Goal: Information Seeking & Learning: Learn about a topic

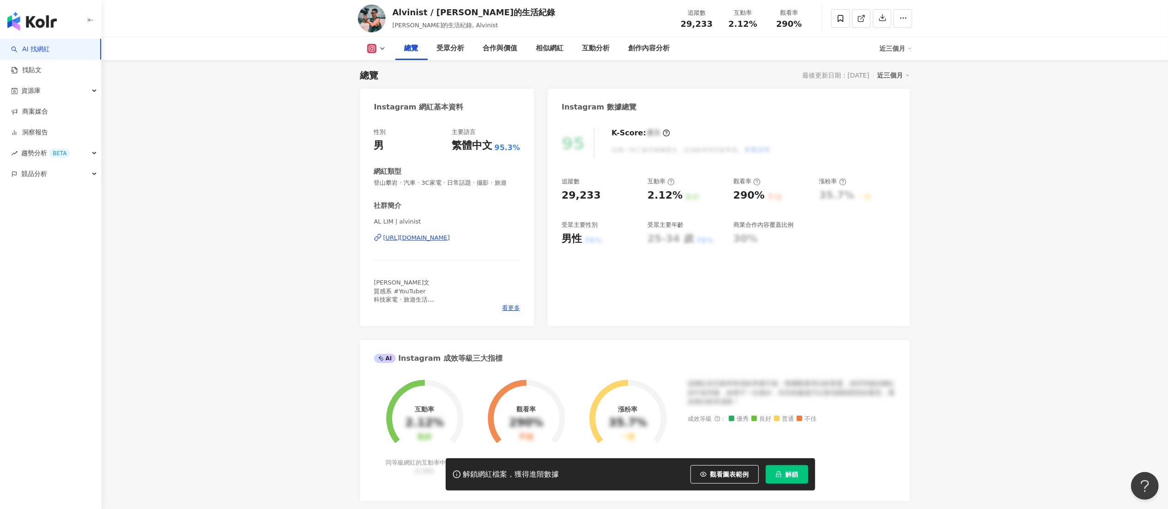
click at [372, 51] on g at bounding box center [371, 48] width 9 height 9
click at [385, 107] on button "YouTube" at bounding box center [390, 108] width 55 height 13
click at [757, 184] on icon at bounding box center [756, 181] width 7 height 7
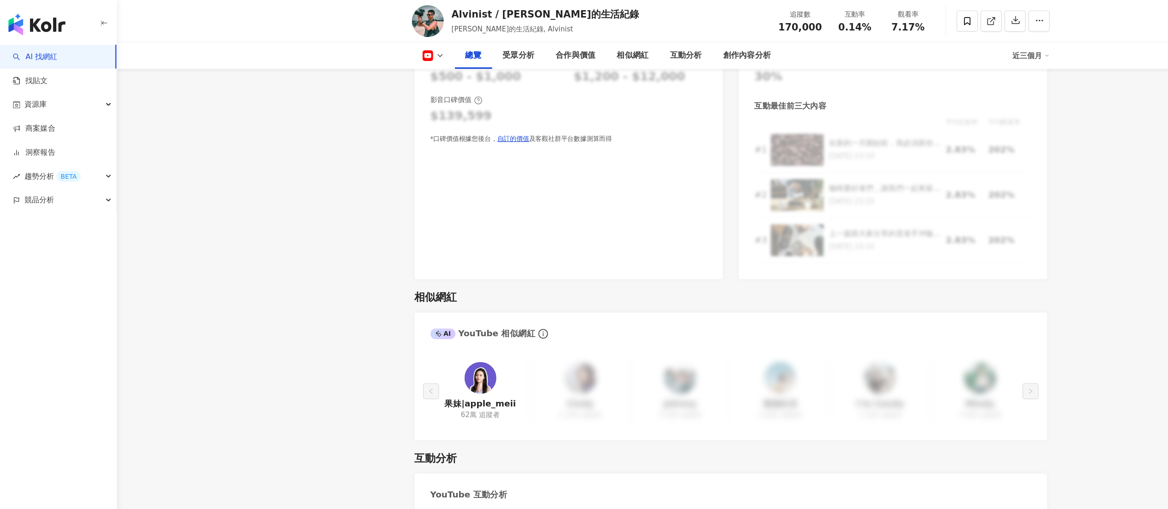
scroll to position [595, 0]
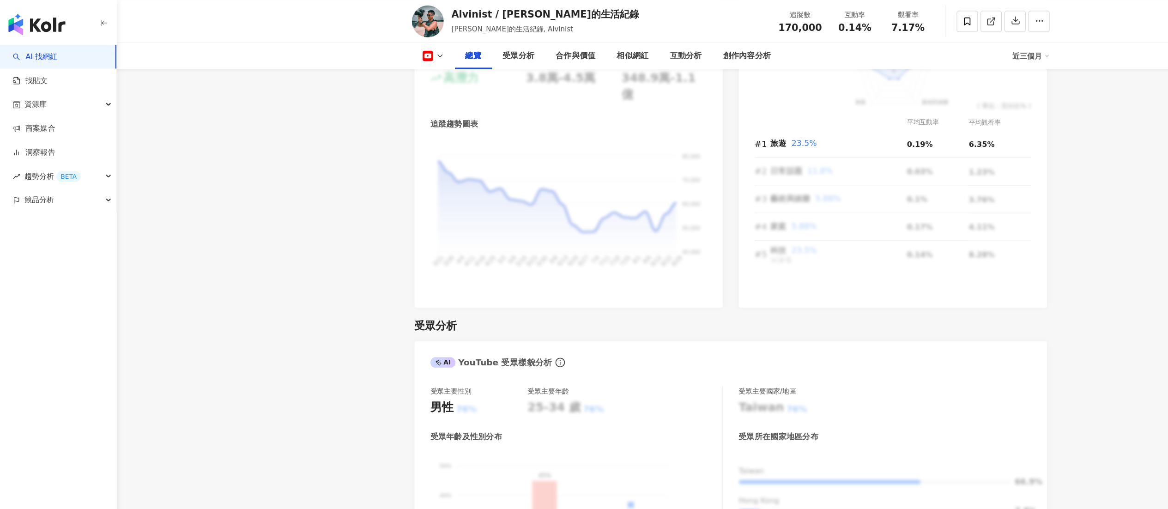
click at [50, 48] on link "AI 找網紅" at bounding box center [30, 49] width 39 height 9
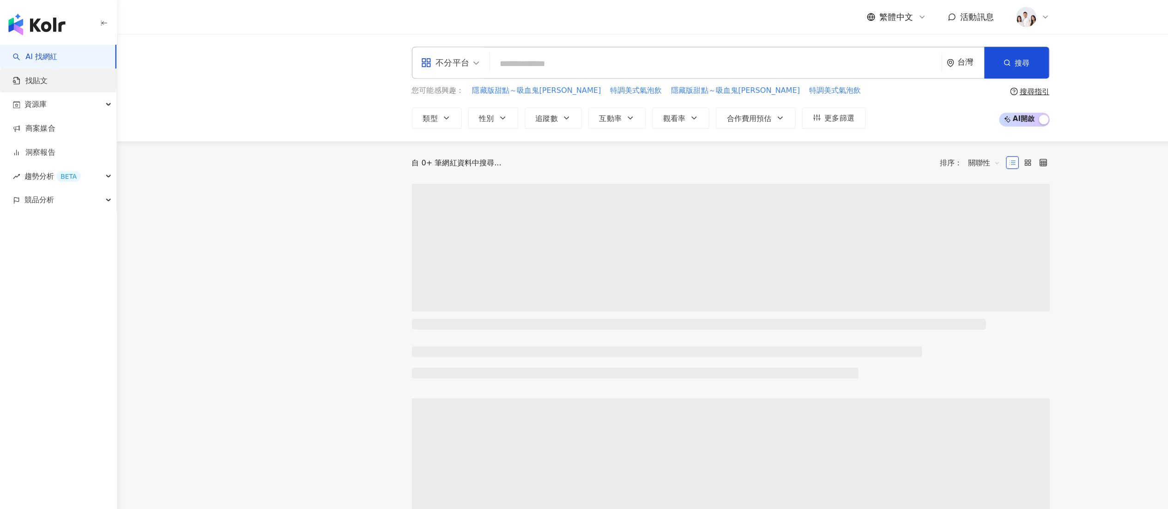
click at [42, 75] on link "找貼文" at bounding box center [26, 70] width 30 height 9
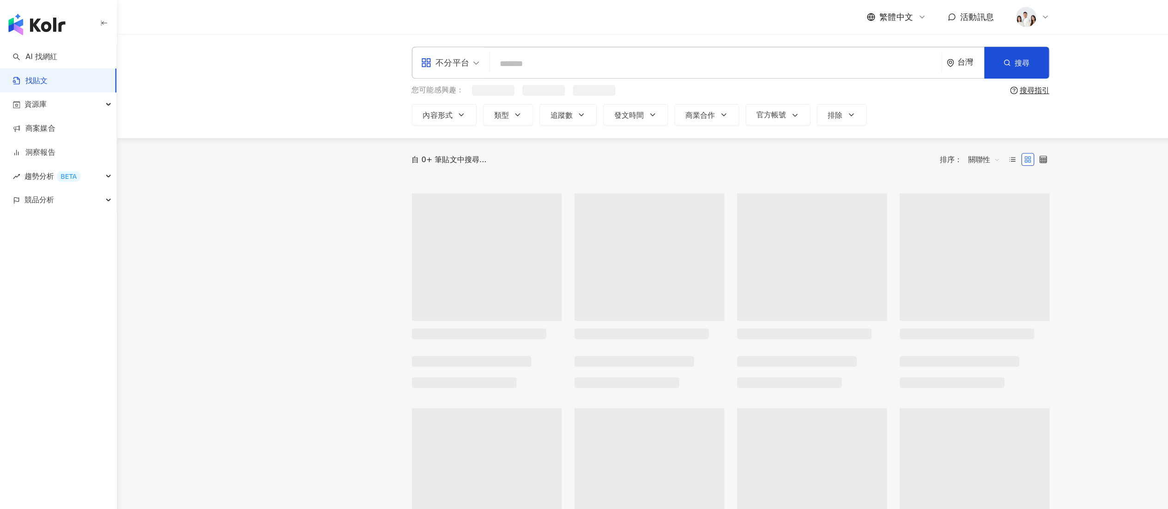
click at [494, 61] on input "search" at bounding box center [621, 55] width 385 height 20
type input "*"
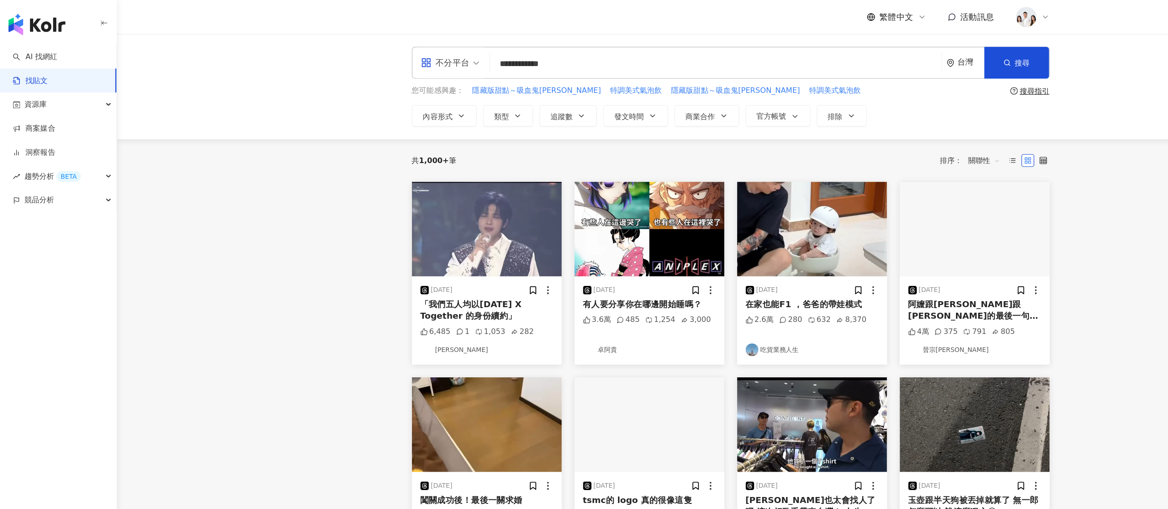
type input "**********"
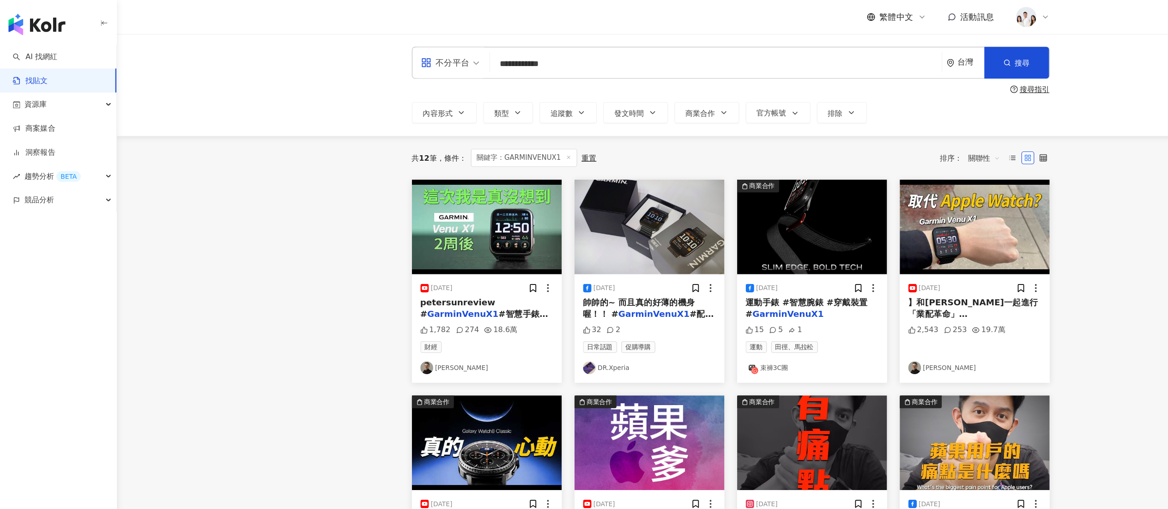
click at [386, 54] on div "不分平台" at bounding box center [387, 54] width 42 height 15
click at [392, 98] on div "Instagram" at bounding box center [394, 97] width 52 height 12
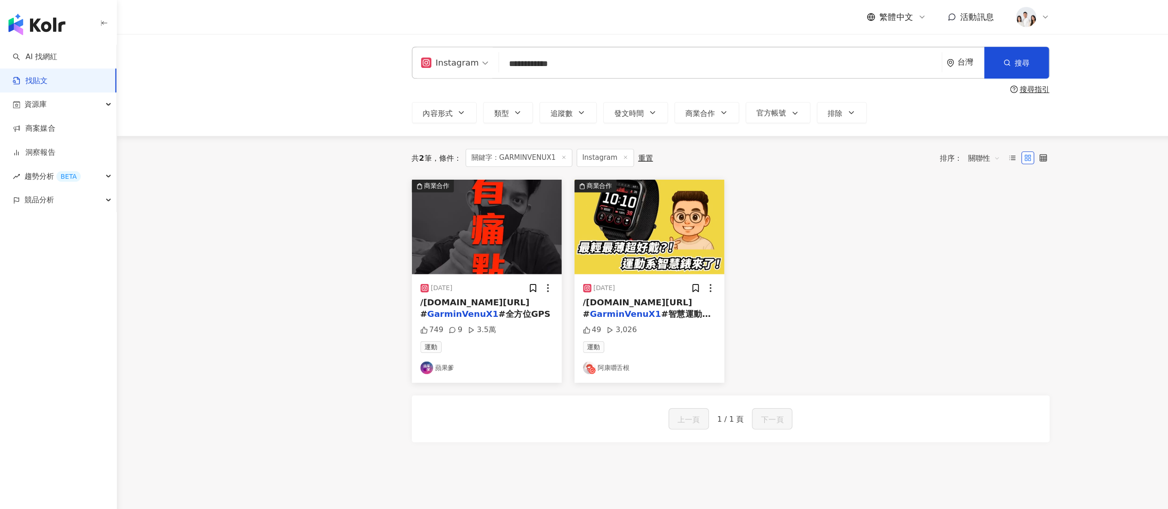
click at [439, 263] on div "/[DOMAIN_NAME][URL] # GarminVenuX1 #全方位GPS" at bounding box center [422, 268] width 115 height 21
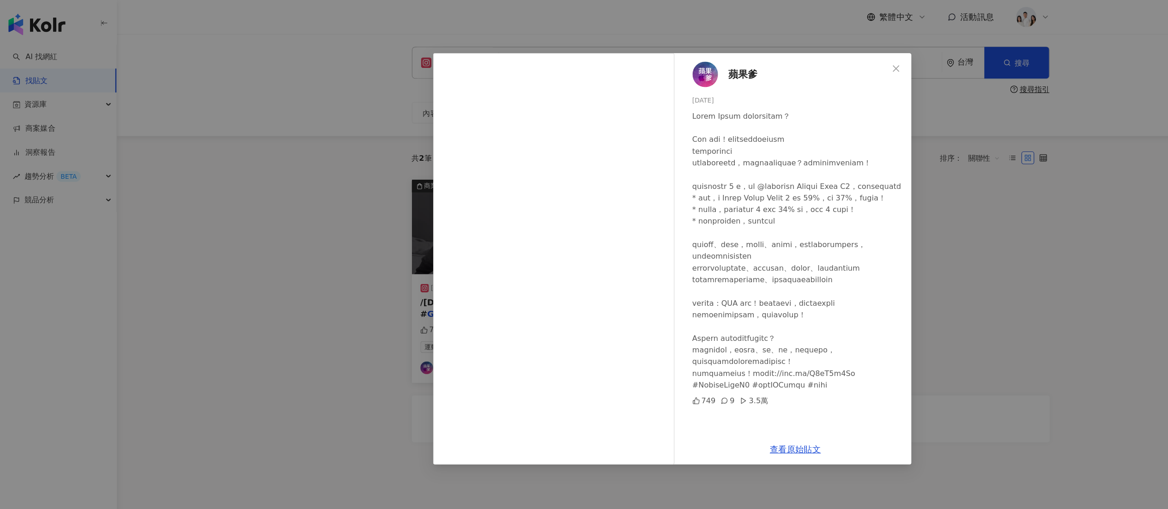
scroll to position [31, 0]
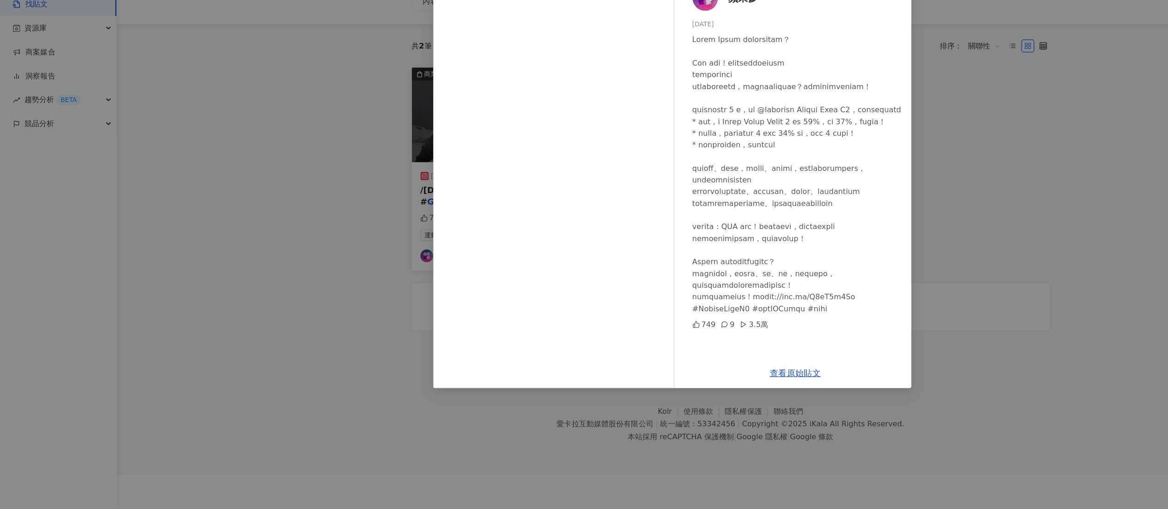
click at [822, 440] on div "蘋果爹 [DATE] 749 9 3.5萬 查看原始貼文" at bounding box center [584, 254] width 1168 height 509
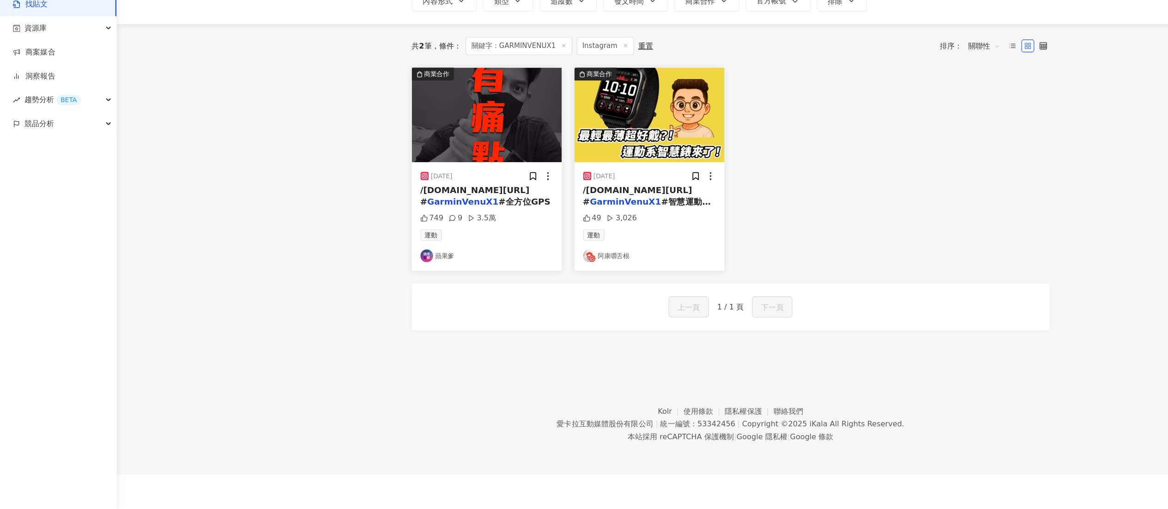
click at [574, 266] on div "運動" at bounding box center [564, 270] width 115 height 10
click at [561, 217] on div "[DATE]" at bounding box center [564, 219] width 115 height 9
click at [580, 268] on div "運動" at bounding box center [564, 270] width 115 height 10
click at [558, 211] on div "[DATE] /[DOMAIN_NAME][URL] # GarminVenuX1 #智慧運動錶新 49 3,026 運動 阿康嚼舌根" at bounding box center [564, 254] width 130 height 94
click at [553, 186] on img at bounding box center [564, 166] width 130 height 82
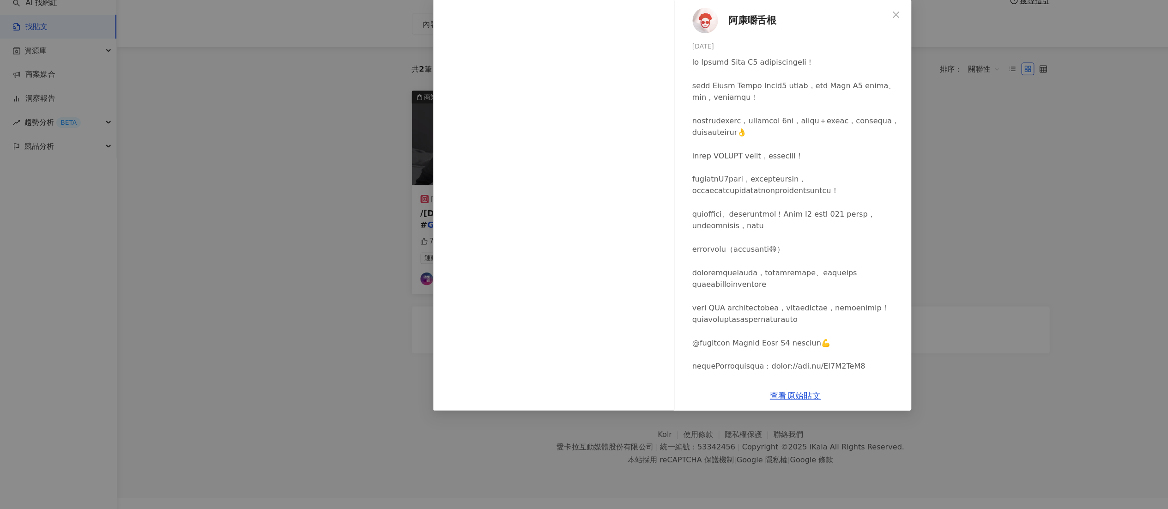
scroll to position [128, 0]
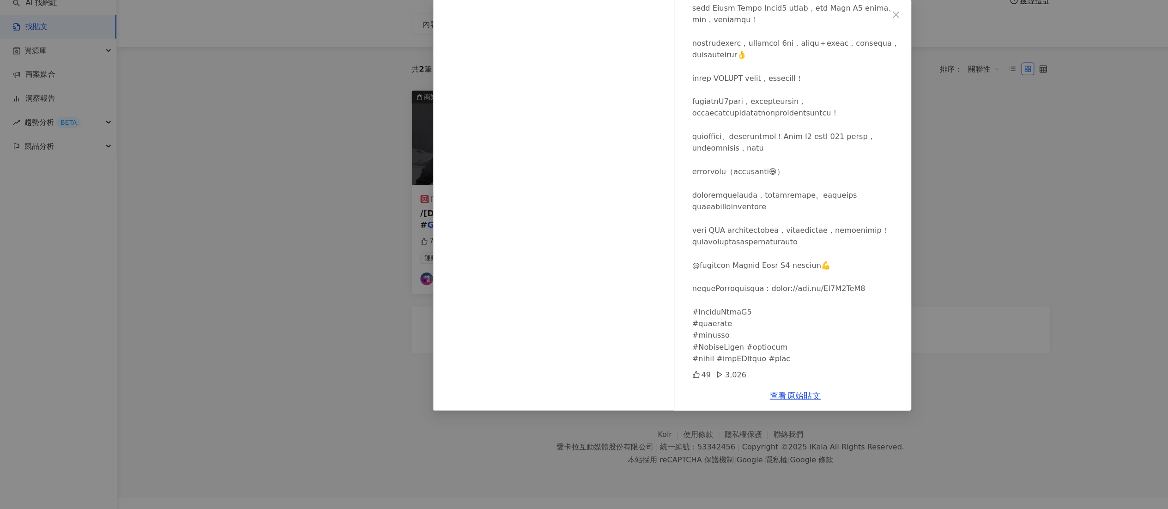
click at [844, 187] on div "阿康嚼舌根 [DATE] 49 3,026 查看原始貼文" at bounding box center [584, 254] width 1168 height 509
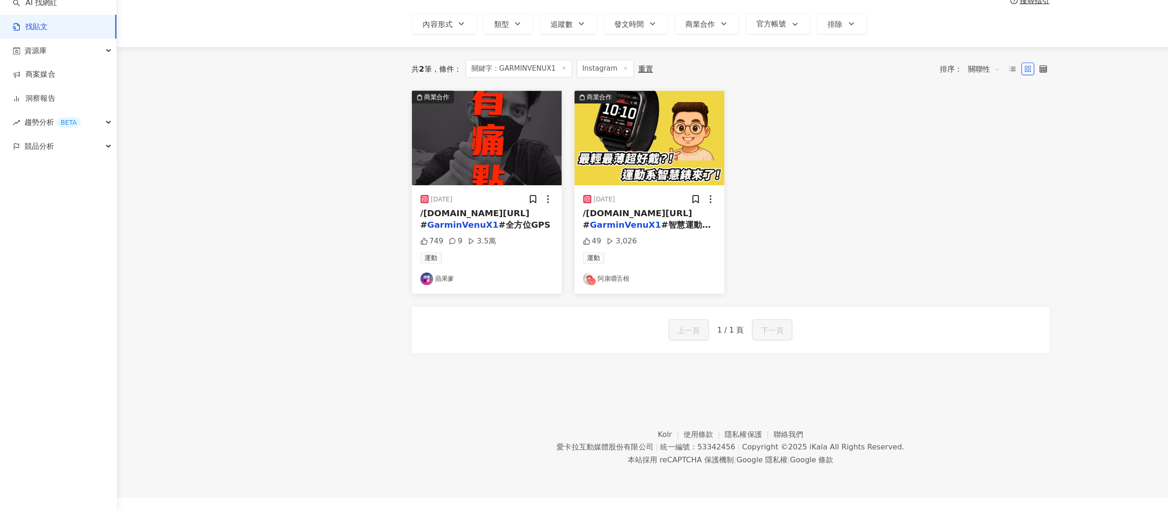
scroll to position [0, 0]
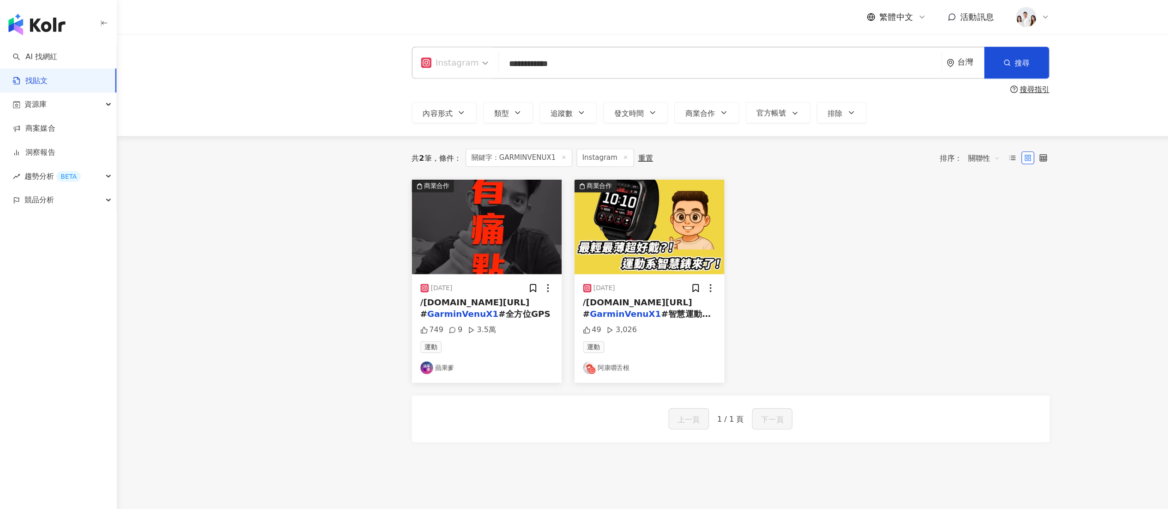
click at [380, 47] on div "Instagram" at bounding box center [391, 54] width 50 height 15
click at [407, 114] on div "Facebook" at bounding box center [396, 115] width 57 height 12
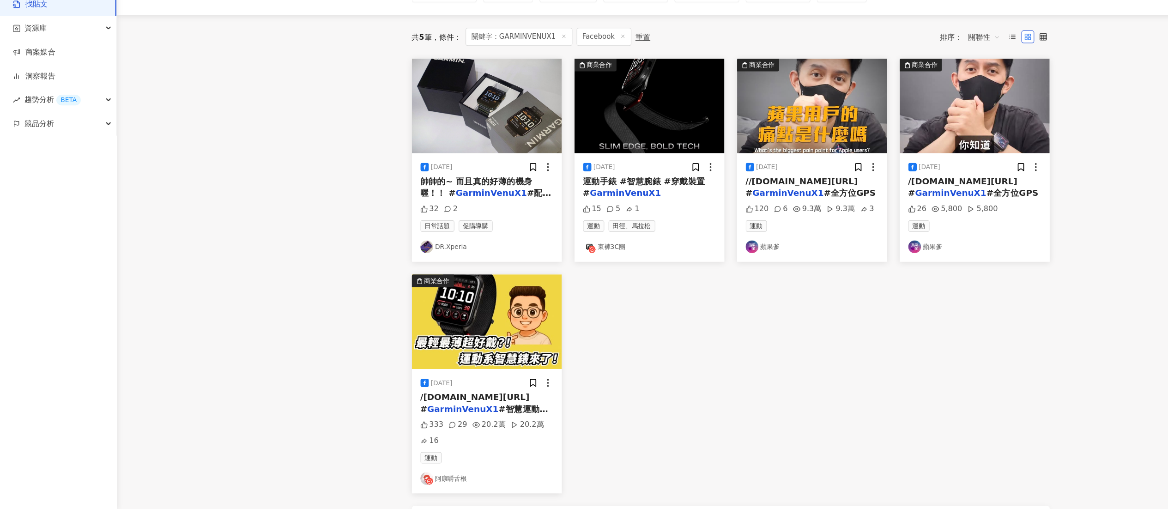
scroll to position [40, 0]
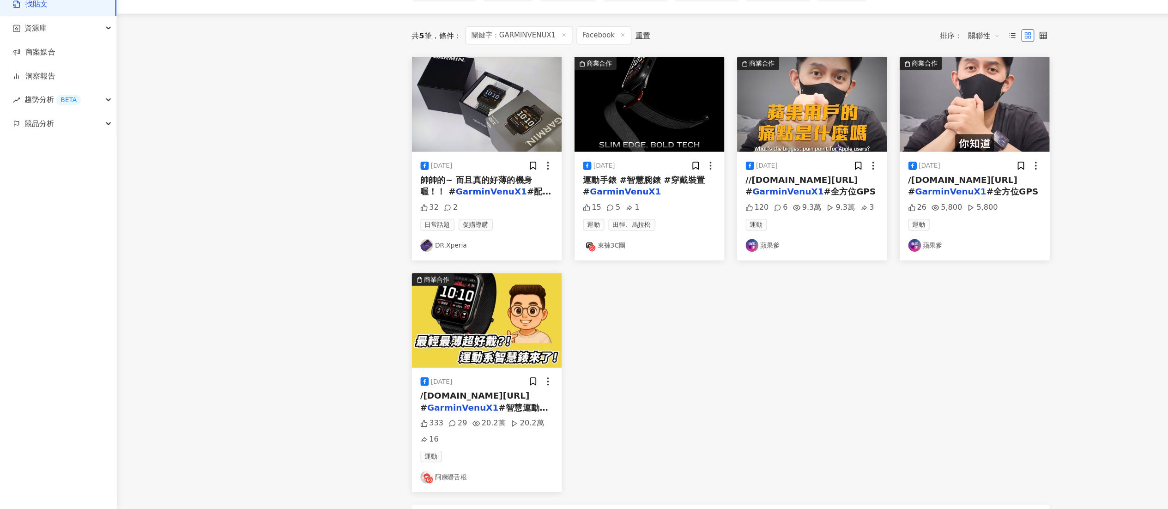
click at [747, 281] on link "蘋果爹" at bounding box center [705, 279] width 115 height 11
click at [817, 230] on mark "GarminVenuX1" at bounding box center [826, 232] width 62 height 9
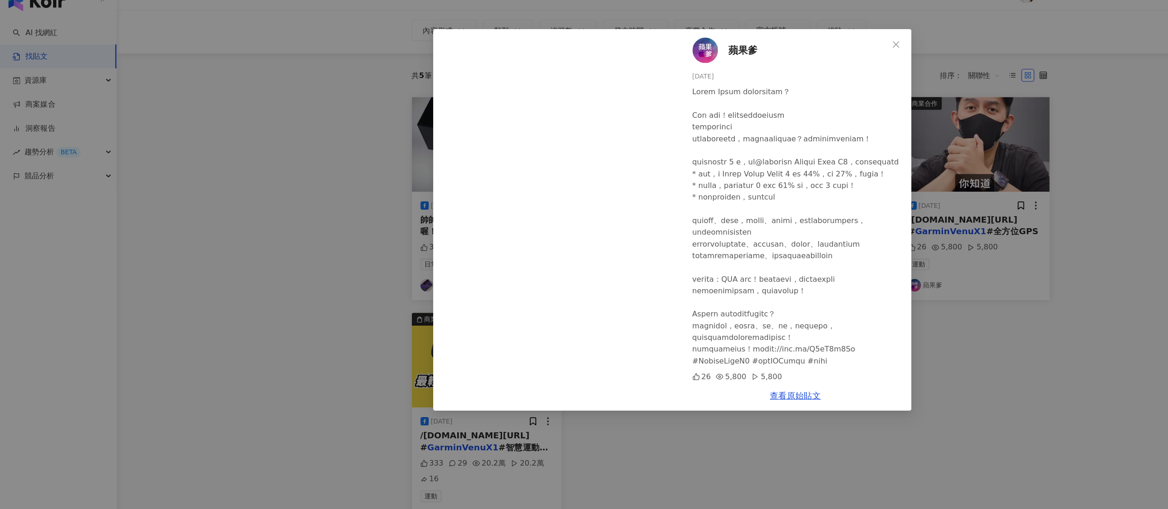
scroll to position [51, 0]
click at [623, 429] on div "蘋果爹 [DATE] 26 5,800 5,800 查看原始貼文" at bounding box center [584, 254] width 1168 height 509
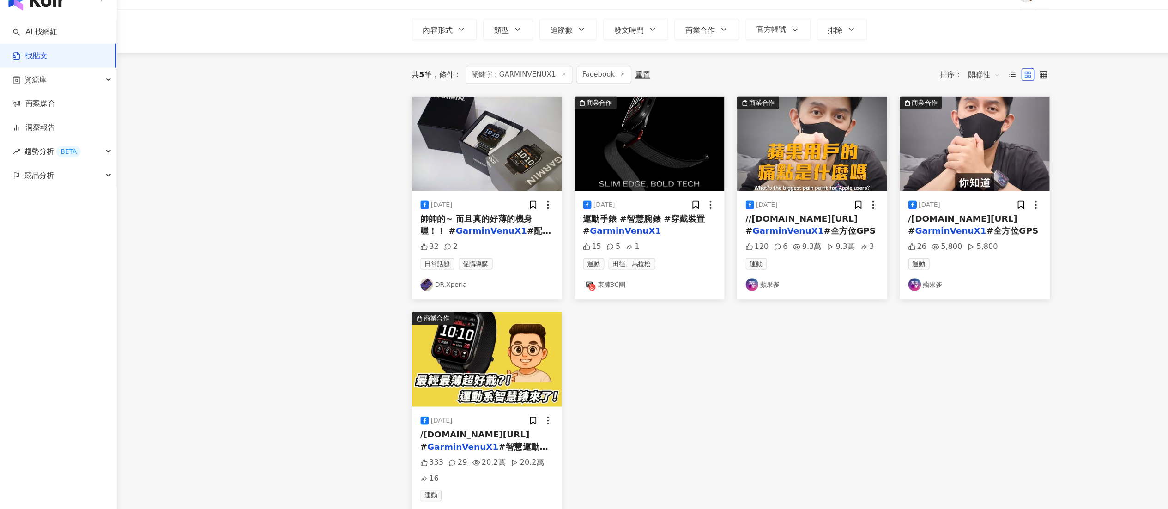
click at [701, 212] on span "//[DOMAIN_NAME][URL] #" at bounding box center [697, 216] width 98 height 19
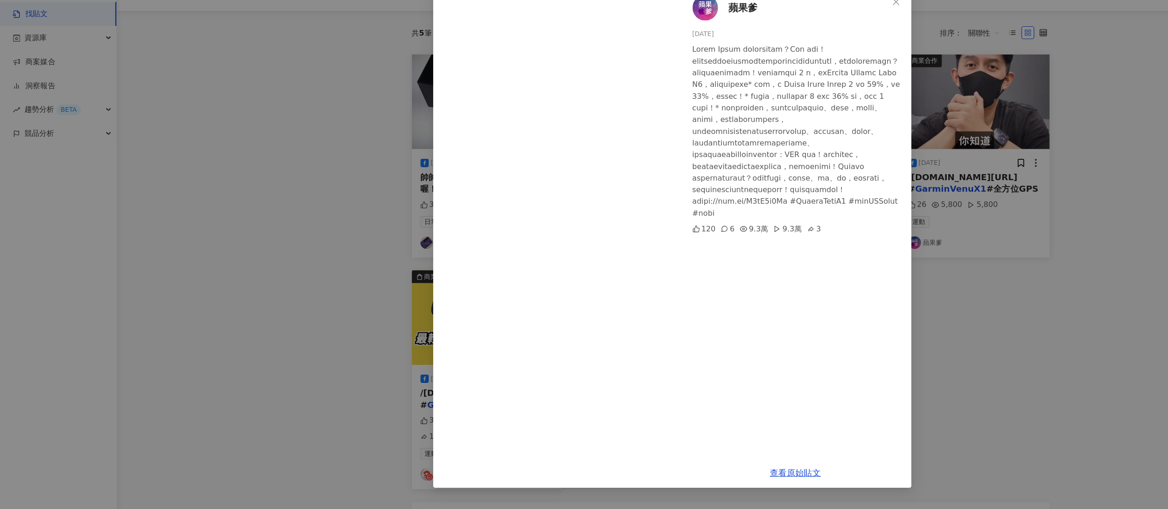
click at [229, 286] on div "蘋果爹 [DATE] 120 6 9.3萬 9.3萬 3 查看原始貼文" at bounding box center [584, 254] width 1168 height 509
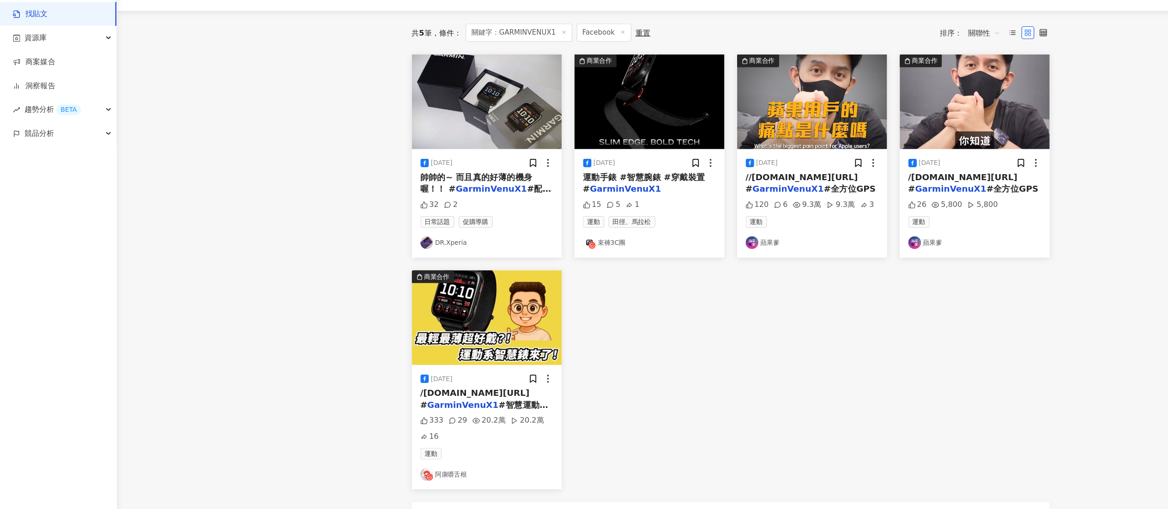
scroll to position [0, 0]
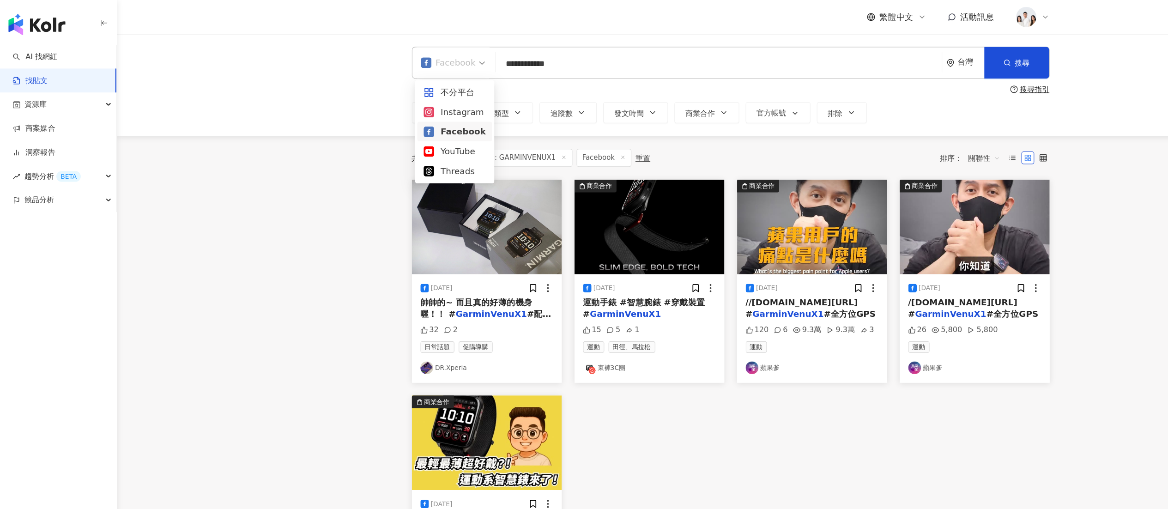
click at [384, 48] on div "Facebook" at bounding box center [394, 54] width 66 height 27
click at [410, 98] on div "Instagram" at bounding box center [395, 97] width 54 height 12
